Goal: Information Seeking & Learning: Learn about a topic

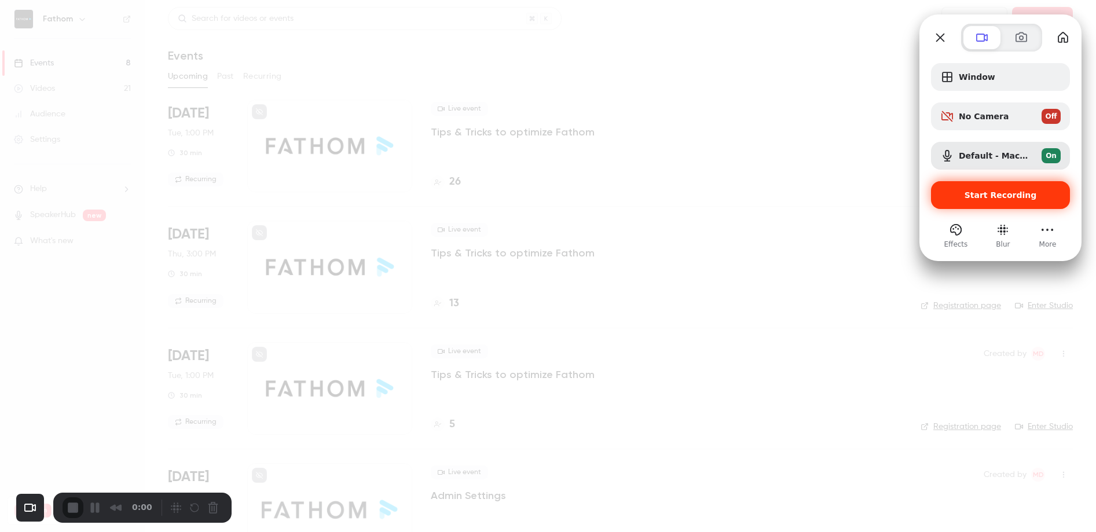
click at [980, 199] on span "Start Recording" at bounding box center [1000, 194] width 72 height 9
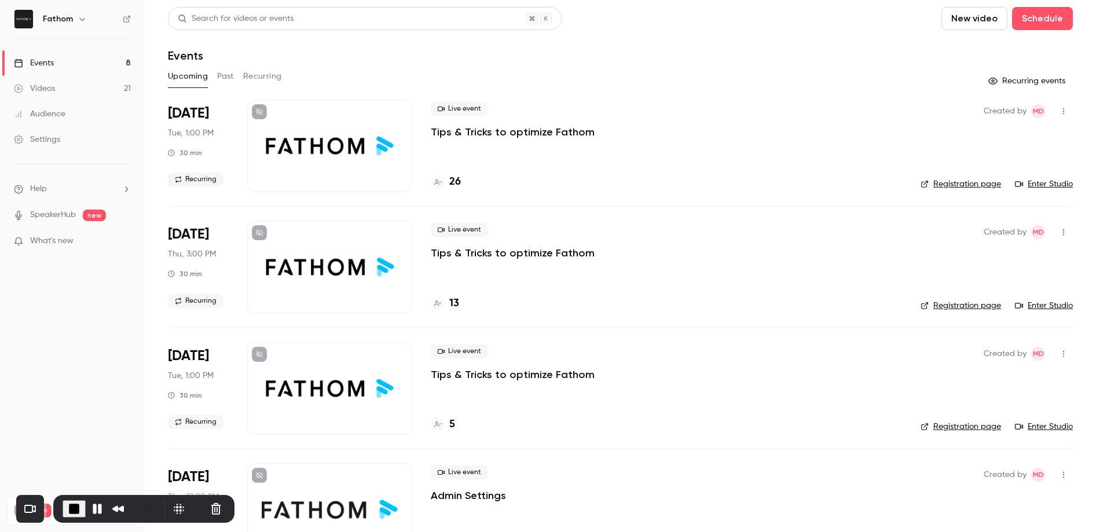
click at [228, 76] on button "Past" at bounding box center [225, 76] width 17 height 19
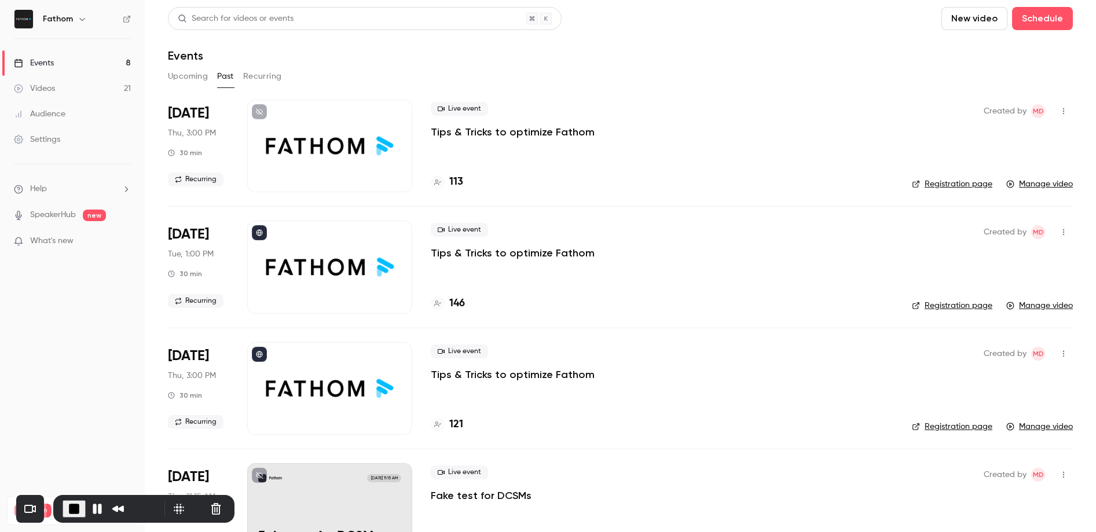
click at [342, 132] on div at bounding box center [329, 146] width 165 height 93
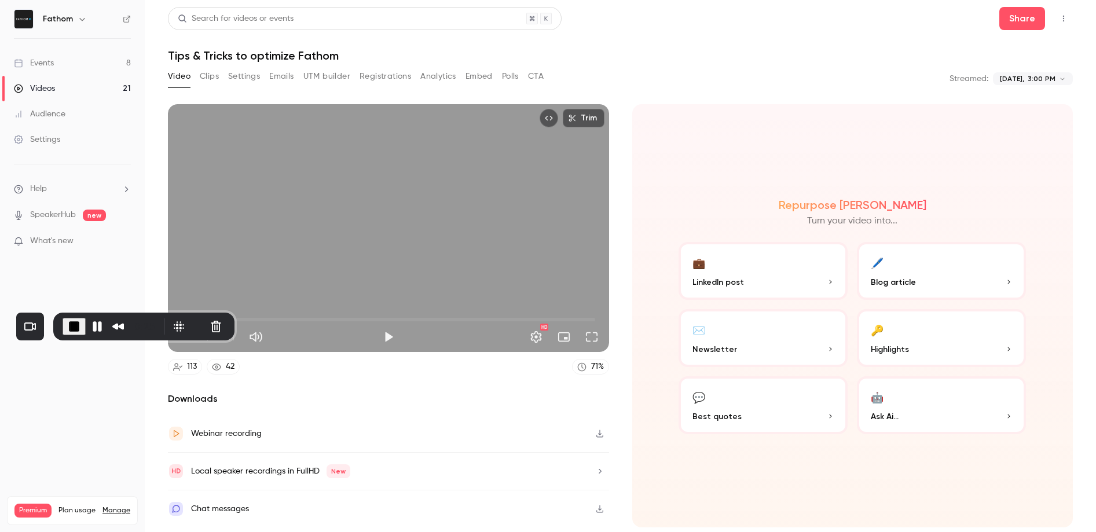
drag, startPoint x: 158, startPoint y: 500, endPoint x: 127, endPoint y: 315, distance: 187.7
click at [127, 317] on div "0:25" at bounding box center [144, 326] width 163 height 19
